Goal: Task Accomplishment & Management: Manage account settings

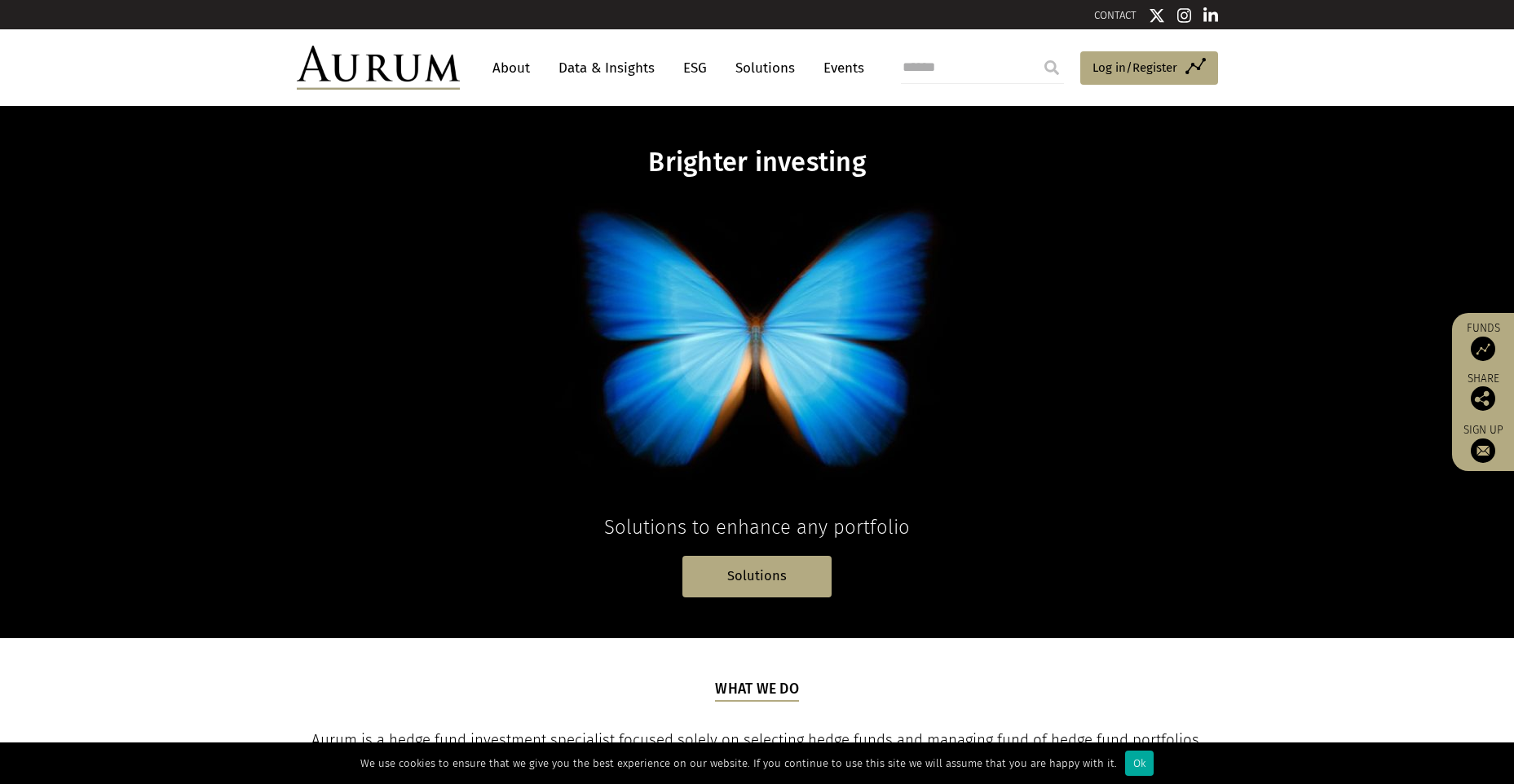
drag, startPoint x: 1089, startPoint y: 64, endPoint x: 1223, endPoint y: 93, distance: 137.1
click at [1090, 64] on link "Access Funds Log in/Register" at bounding box center [1149, 68] width 138 height 35
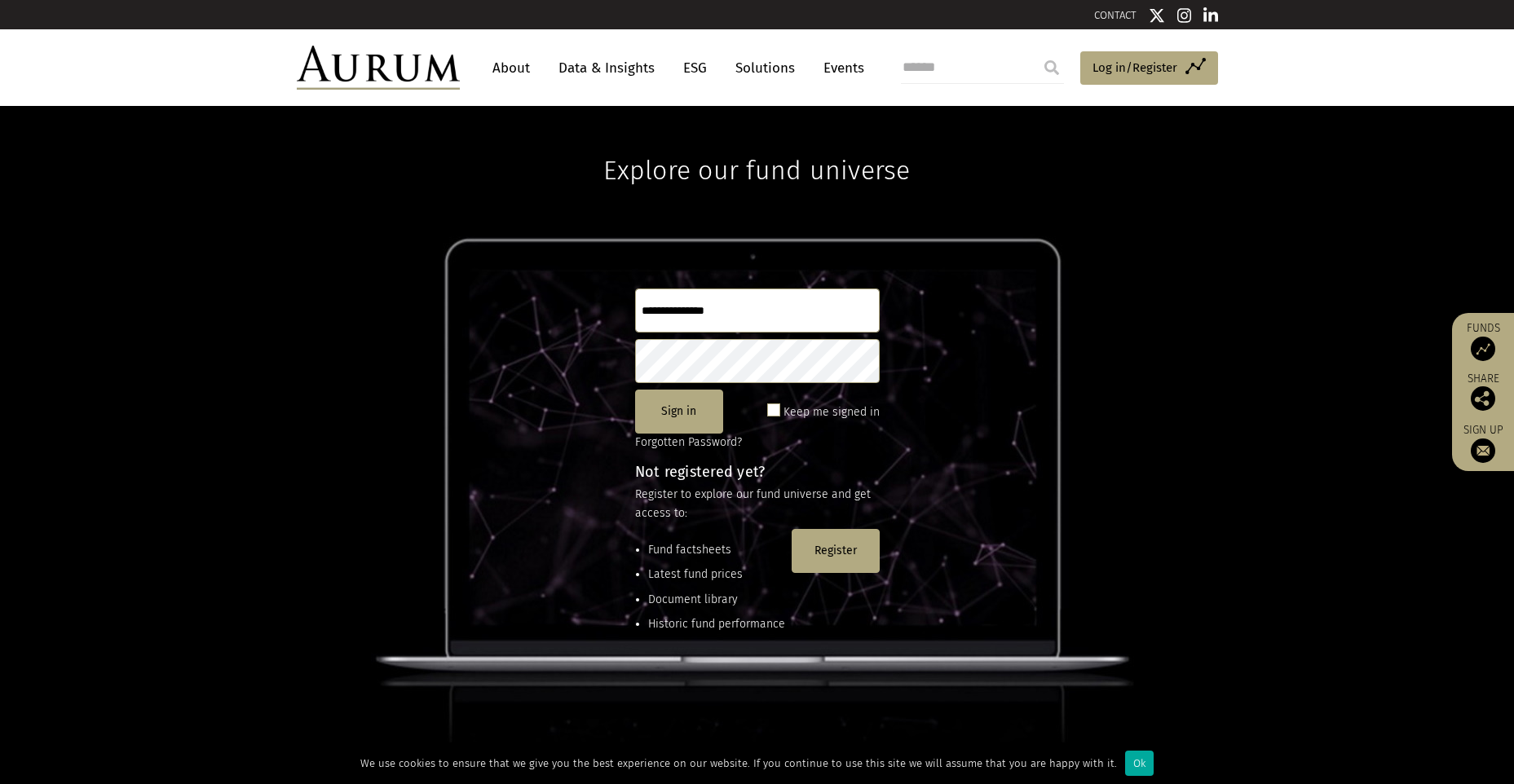
click at [681, 306] on input "text" at bounding box center [757, 310] width 245 height 44
type input "**"
